Goal: Use online tool/utility: Utilize a website feature to perform a specific function

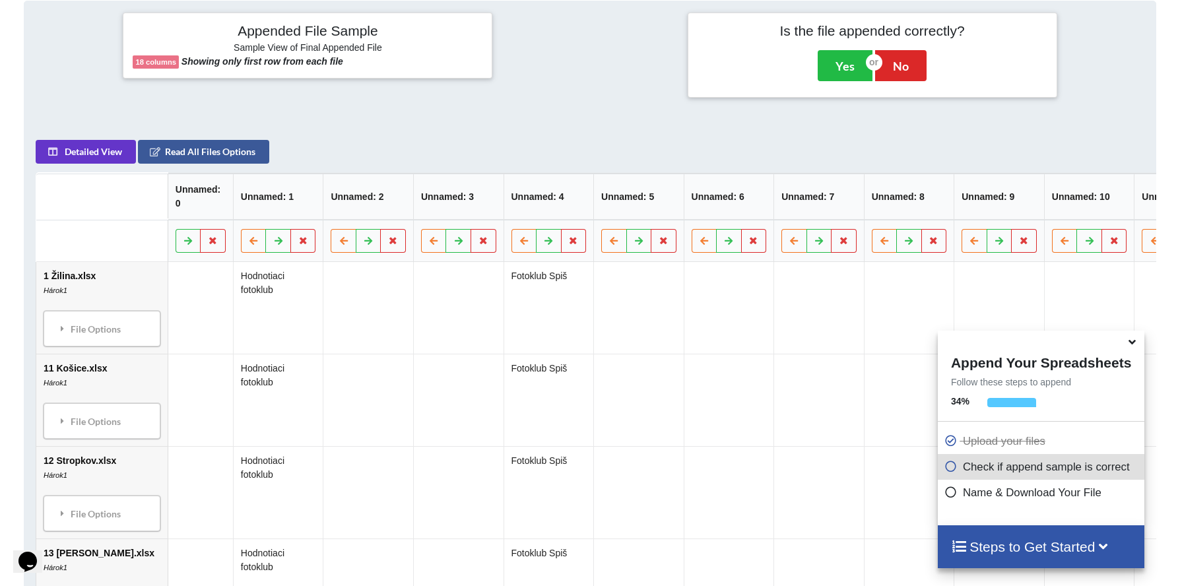
scroll to position [533, 0]
click at [233, 205] on th "Unnamed: 1" at bounding box center [278, 196] width 90 height 46
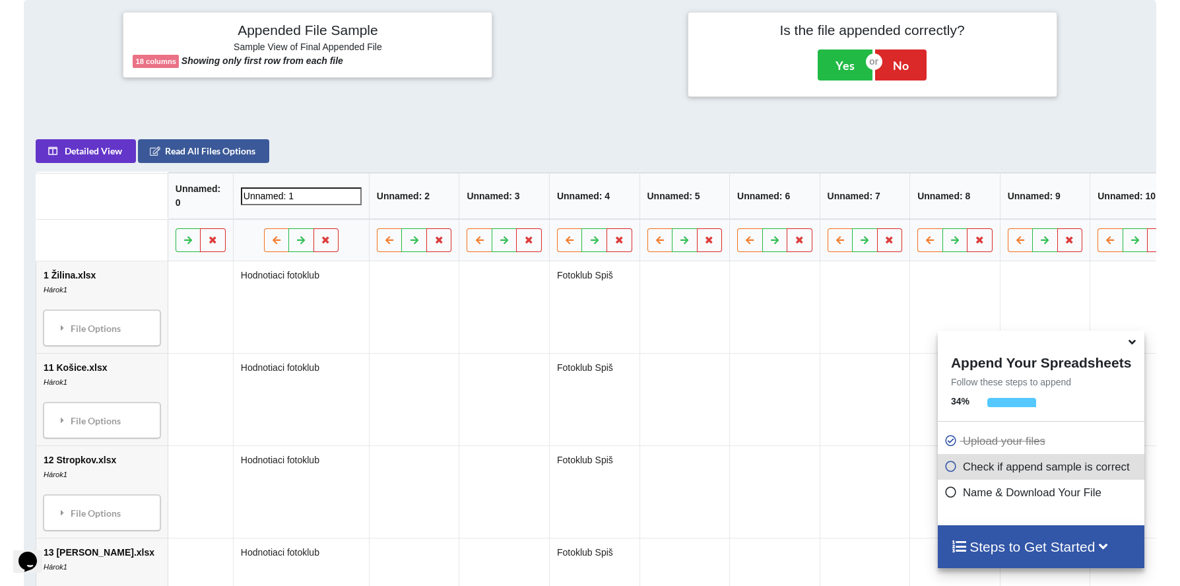
drag, startPoint x: 233, startPoint y: 203, endPoint x: 201, endPoint y: 200, distance: 32.4
click at [241, 200] on input "Unnamed: 1" at bounding box center [301, 196] width 121 height 18
click at [241, 201] on input "Unnamed: 1" at bounding box center [301, 196] width 121 height 18
click at [248, 201] on input "Unnamed: 1" at bounding box center [301, 196] width 121 height 18
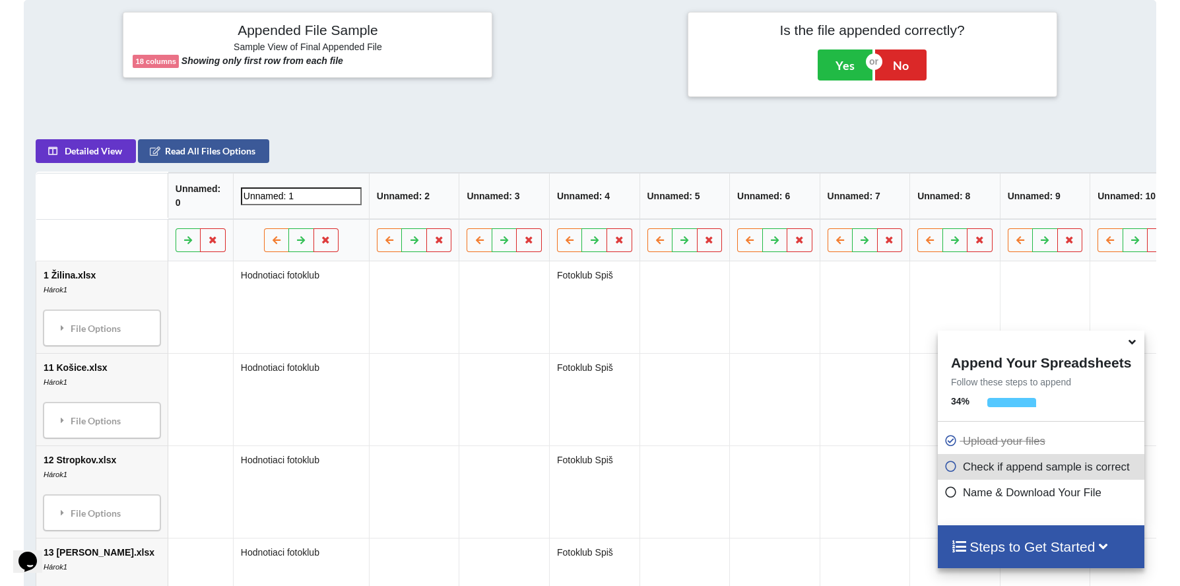
drag, startPoint x: 251, startPoint y: 202, endPoint x: 191, endPoint y: 203, distance: 60.7
click at [233, 203] on th "Unnamed: 1" at bounding box center [301, 196] width 136 height 46
type input "Z"
type input "1.Zilina"
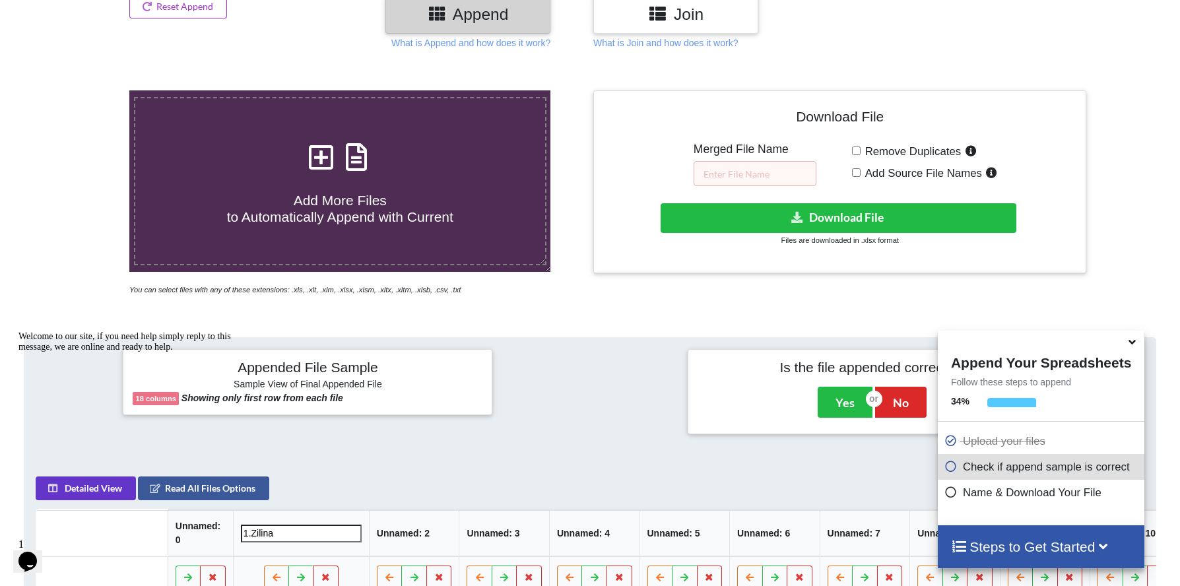
scroll to position [195, 0]
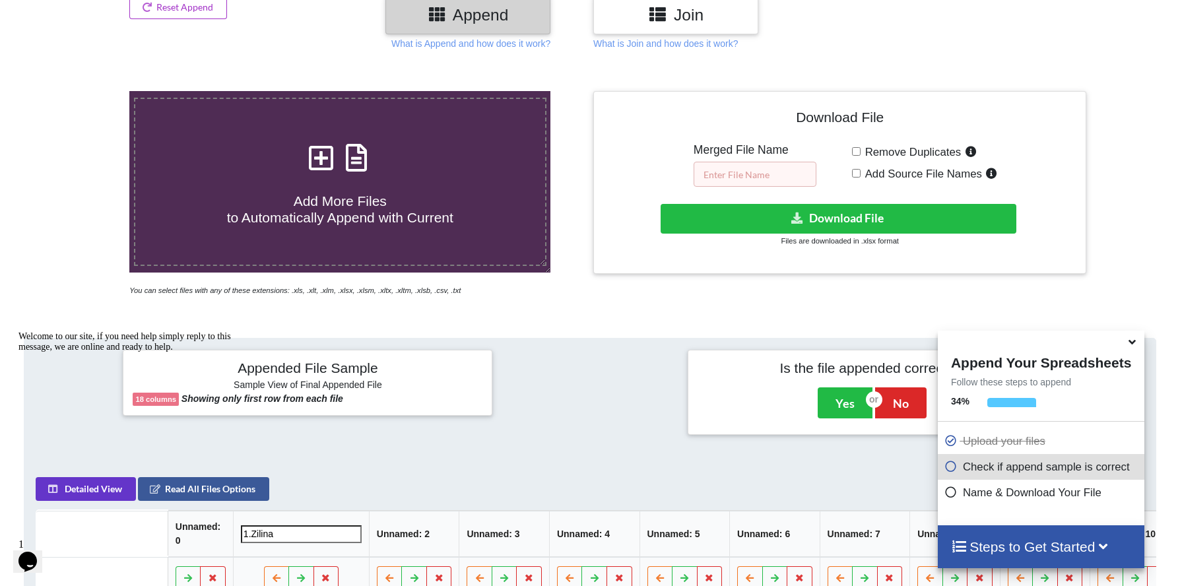
click at [765, 177] on input "text" at bounding box center [754, 174] width 123 height 25
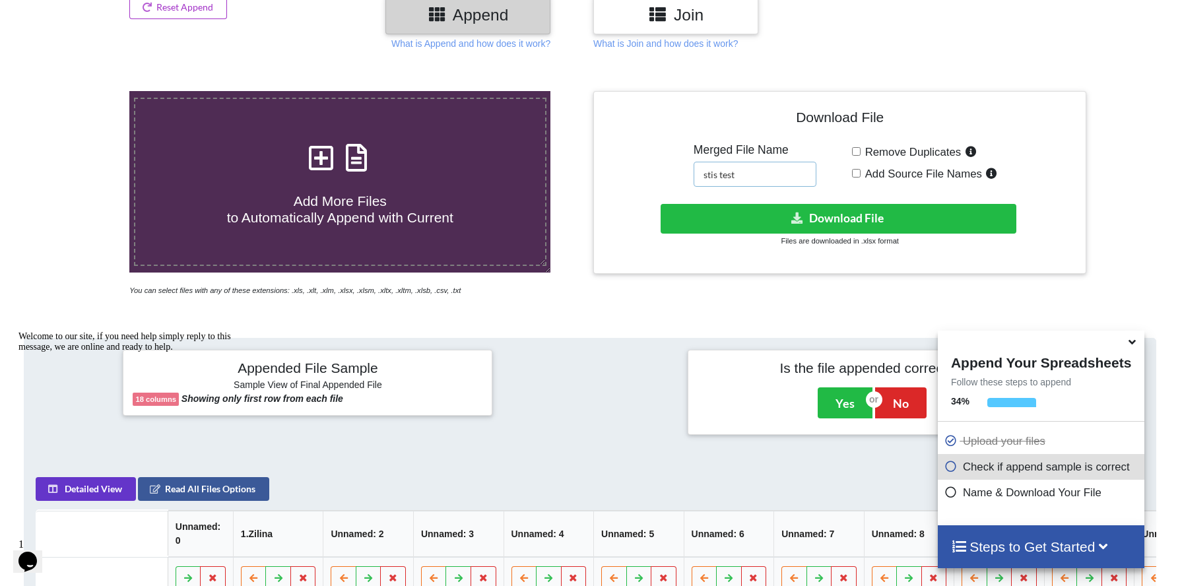
type input "stis test"
click at [856, 174] on input "Add Source File Names" at bounding box center [856, 173] width 9 height 9
checkbox input "false"
click at [860, 216] on button "Download File" at bounding box center [837, 219] width 355 height 30
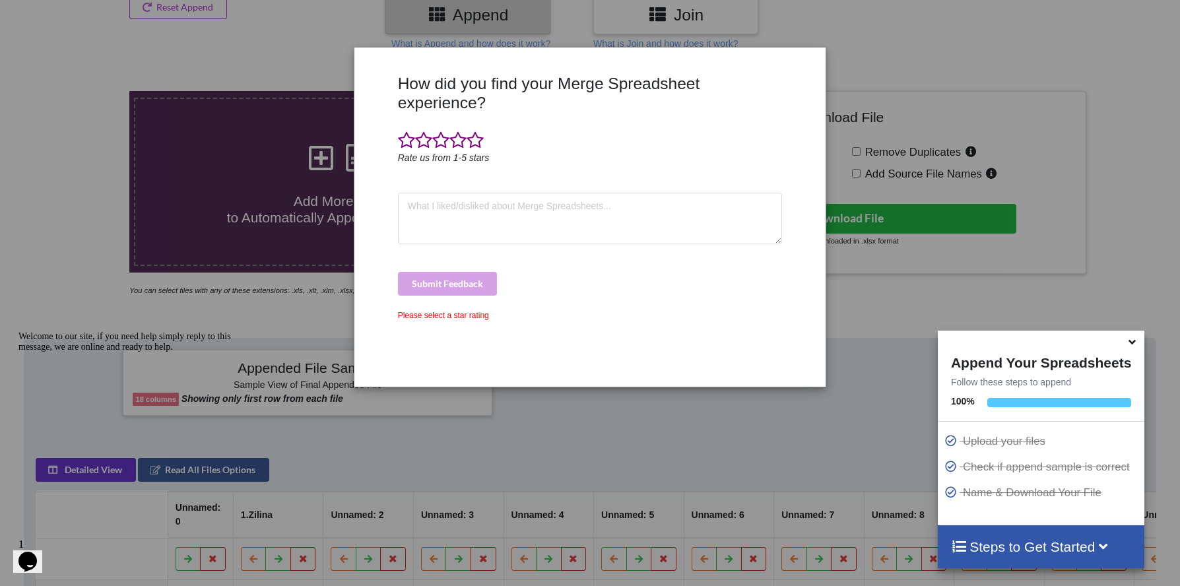
drag, startPoint x: 627, startPoint y: 81, endPoint x: 546, endPoint y: 76, distance: 80.7
click at [627, 81] on h3 "How did you find your Merge Spreadsheet experience?" at bounding box center [590, 93] width 385 height 39
